Goal: Share content: Share content

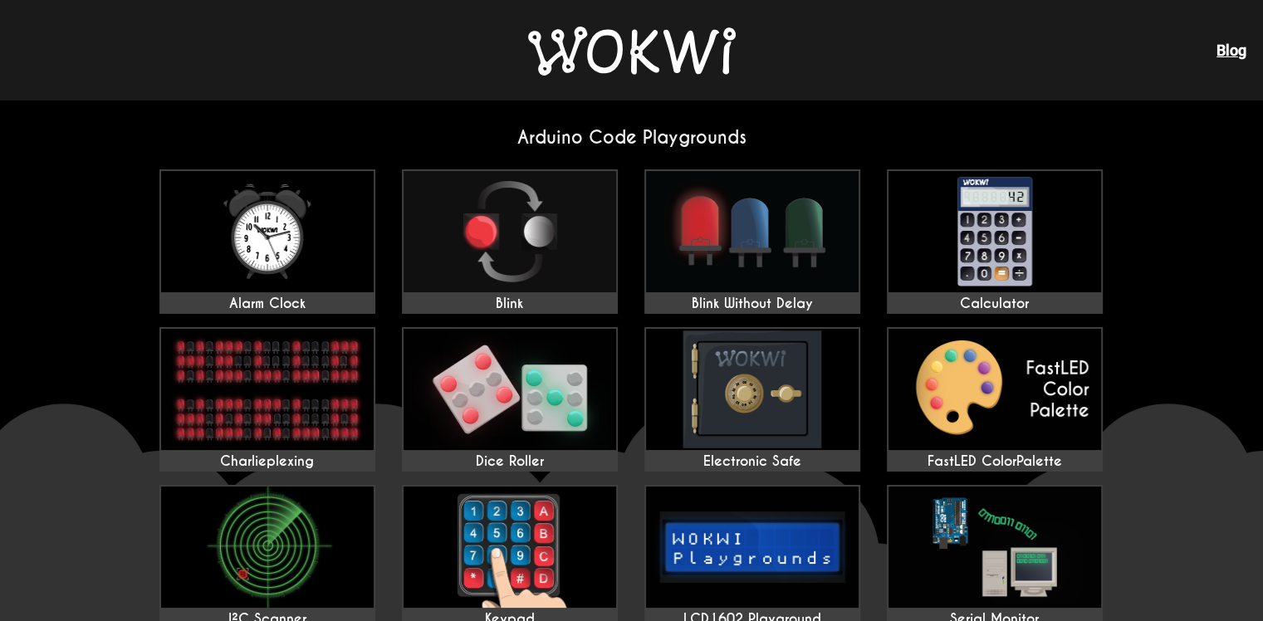
click at [652, 143] on h2 "Arduino Code Playgrounds" at bounding box center [632, 137] width 972 height 22
click at [1233, 47] on link "Blog" at bounding box center [1232, 50] width 30 height 17
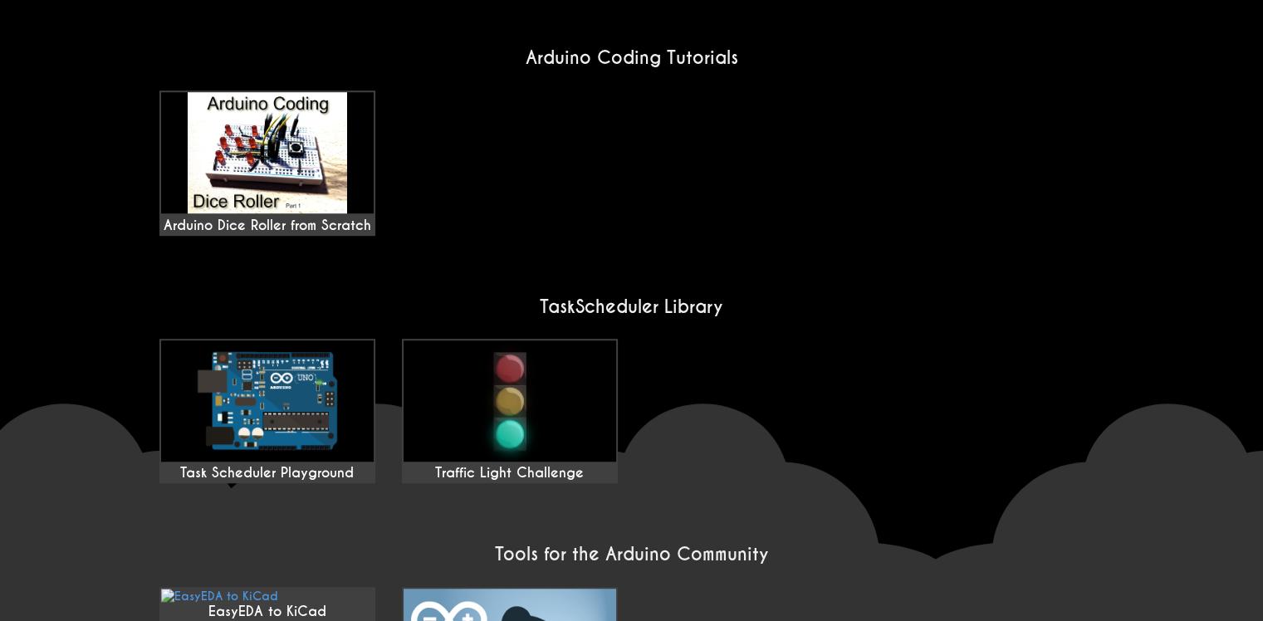
scroll to position [1246, 0]
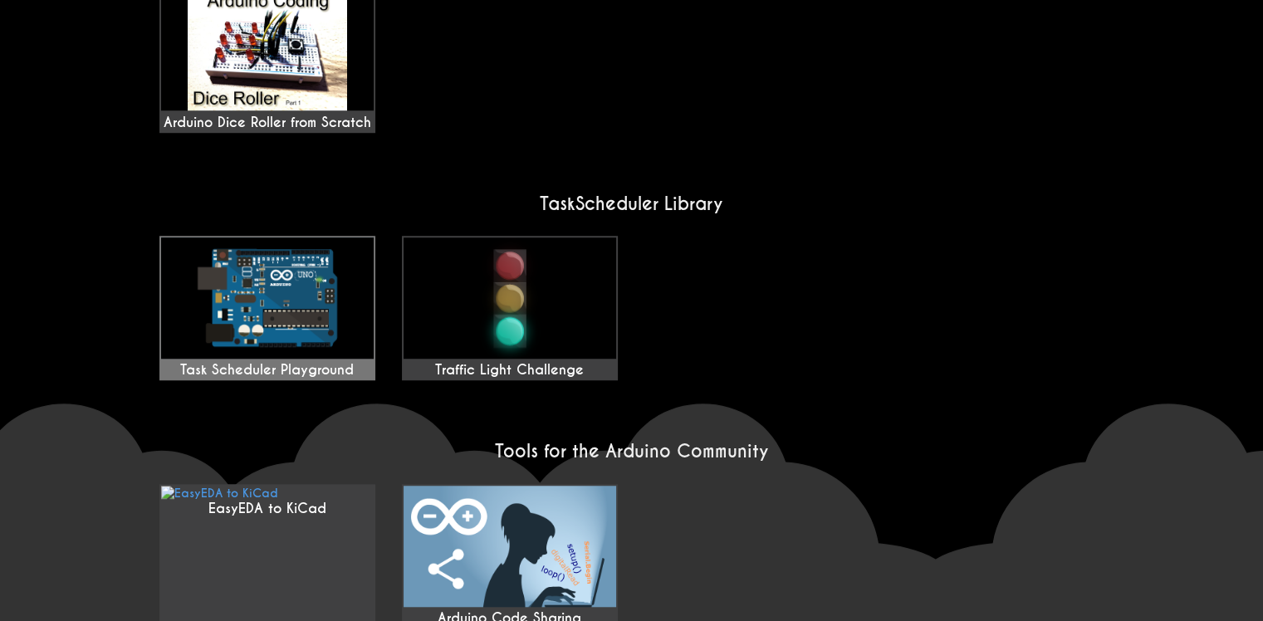
click at [279, 254] on img at bounding box center [267, 298] width 213 height 121
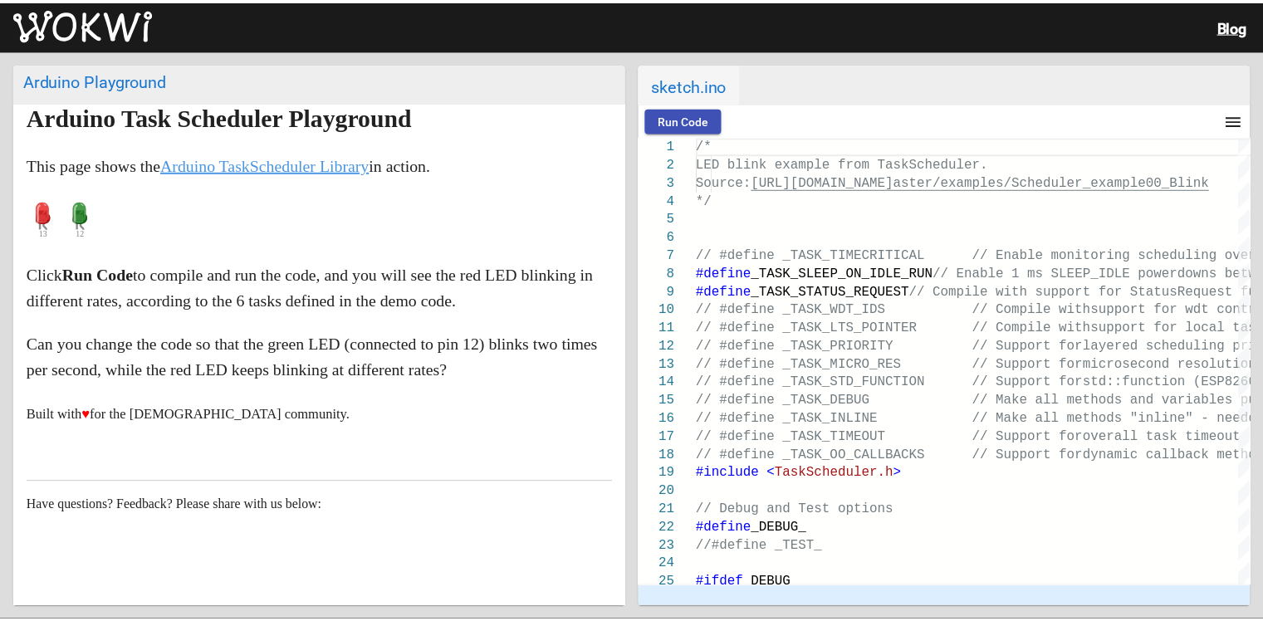
scroll to position [88, 0]
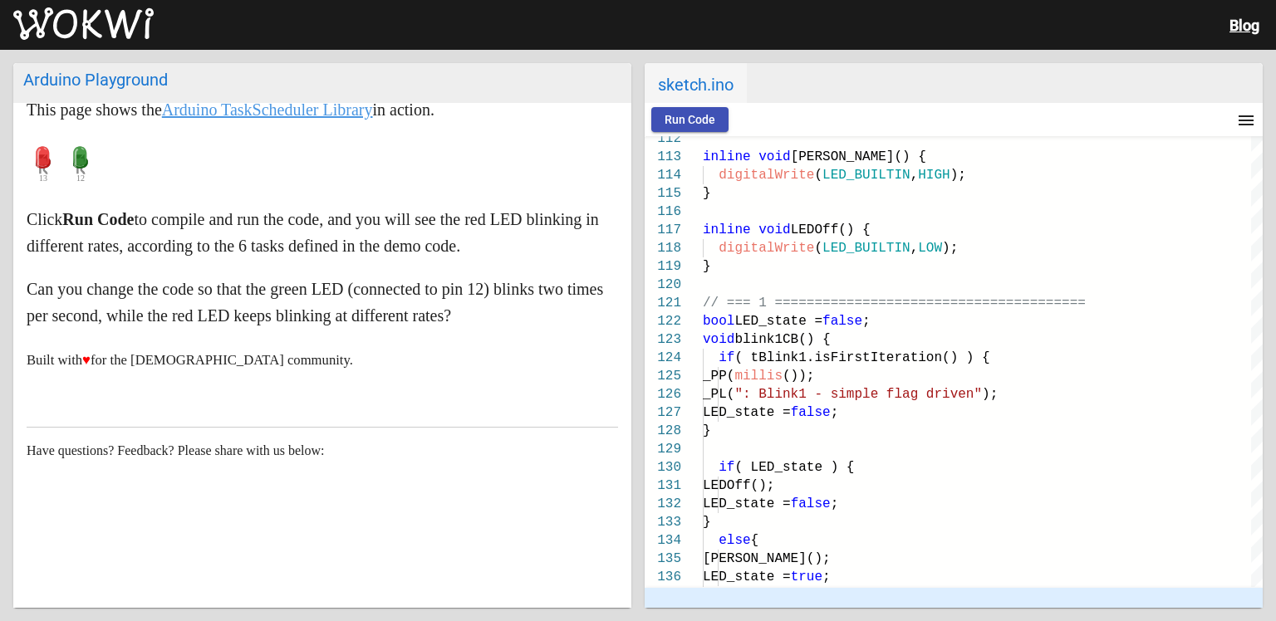
click at [72, 27] on img at bounding box center [83, 23] width 140 height 33
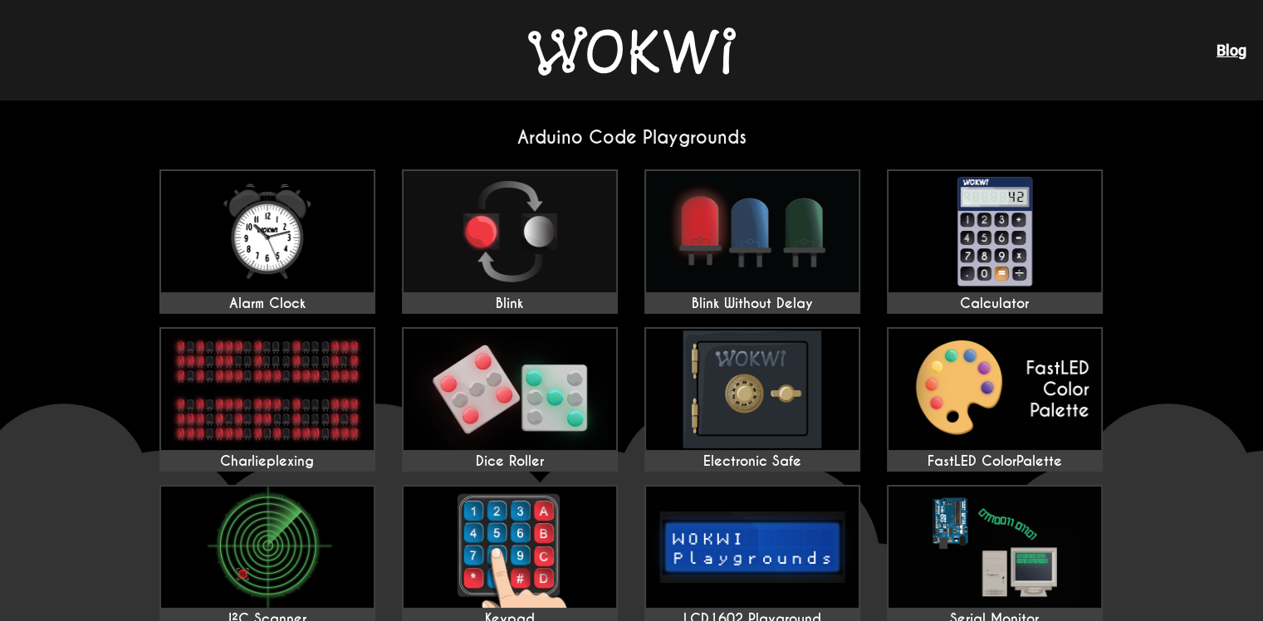
click at [637, 33] on img at bounding box center [632, 51] width 208 height 49
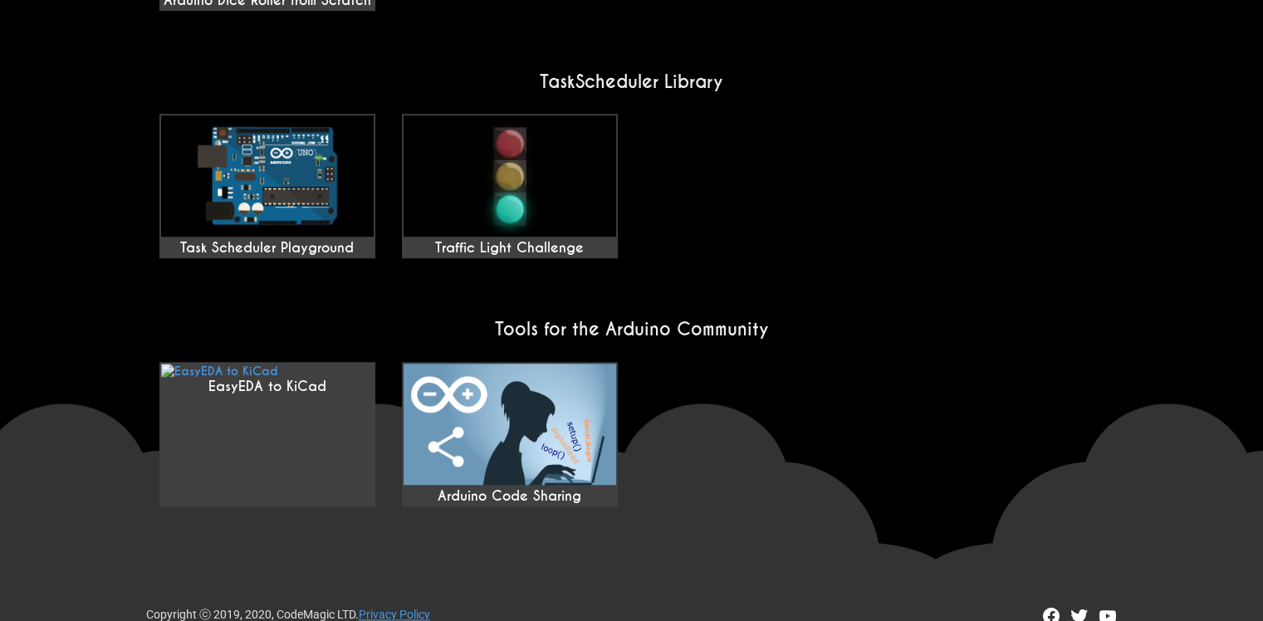
scroll to position [1370, 0]
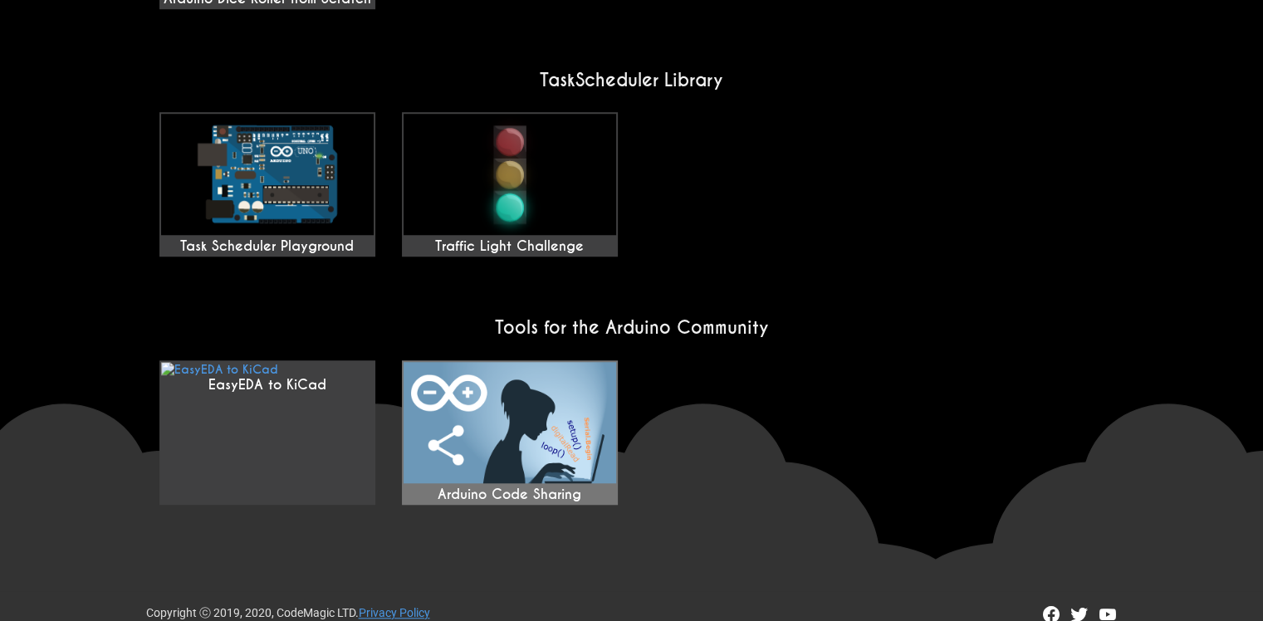
click at [545, 405] on img at bounding box center [510, 422] width 213 height 121
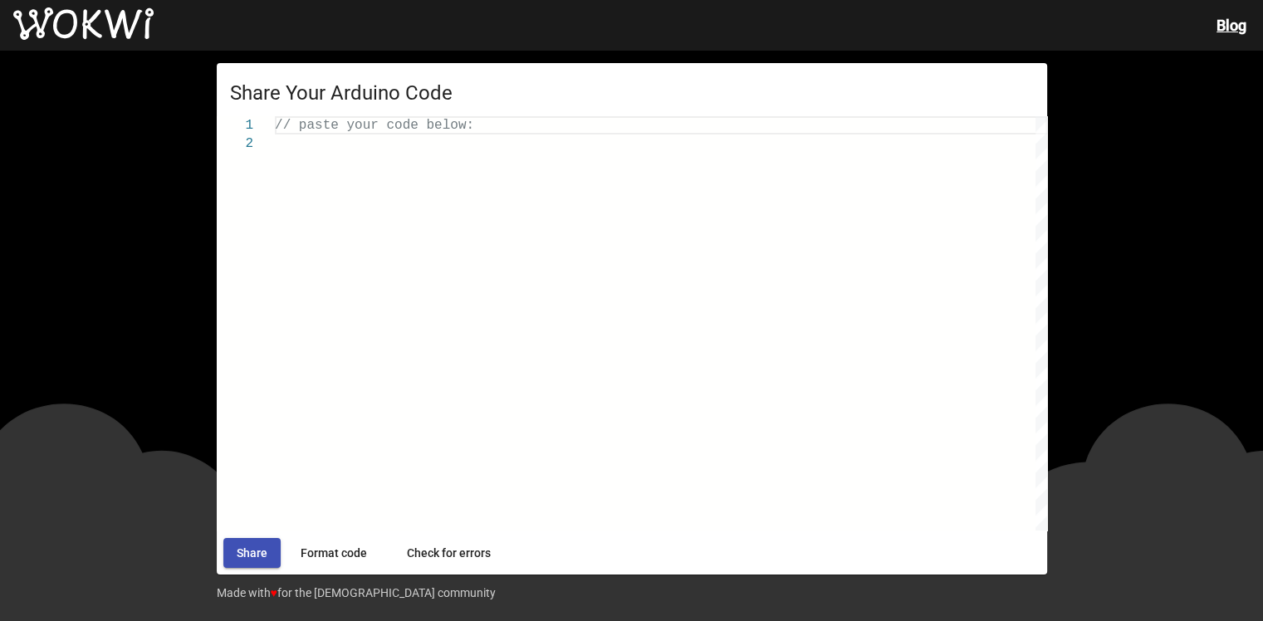
click at [588, 253] on div "// paste your code below:" at bounding box center [661, 323] width 773 height 414
click at [337, 549] on span "Format code" at bounding box center [334, 553] width 66 height 13
click at [439, 550] on span "Check for errors" at bounding box center [449, 553] width 84 height 13
click at [228, 551] on button "Share" at bounding box center [251, 553] width 57 height 30
